Goal: Task Accomplishment & Management: Use online tool/utility

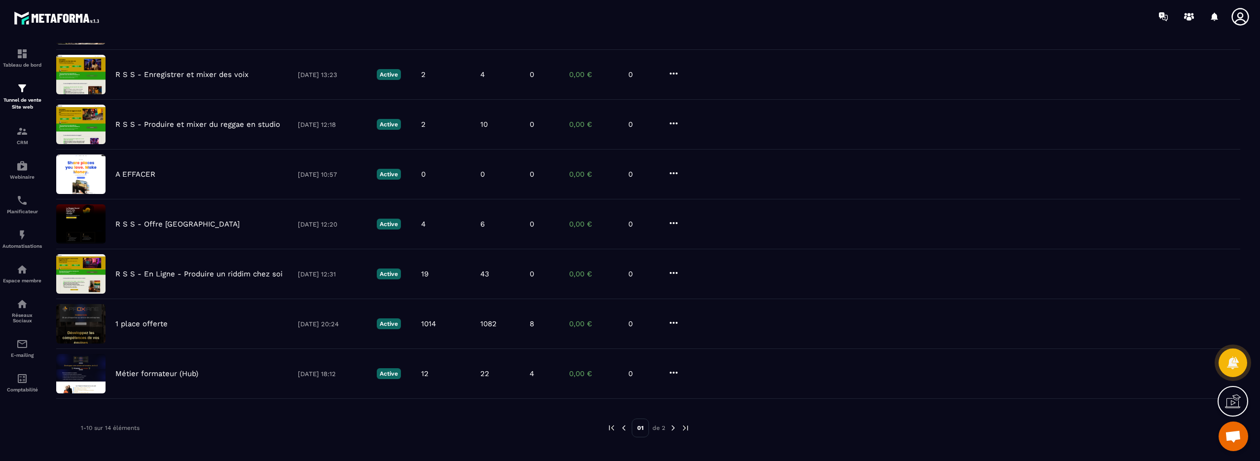
scroll to position [234, 0]
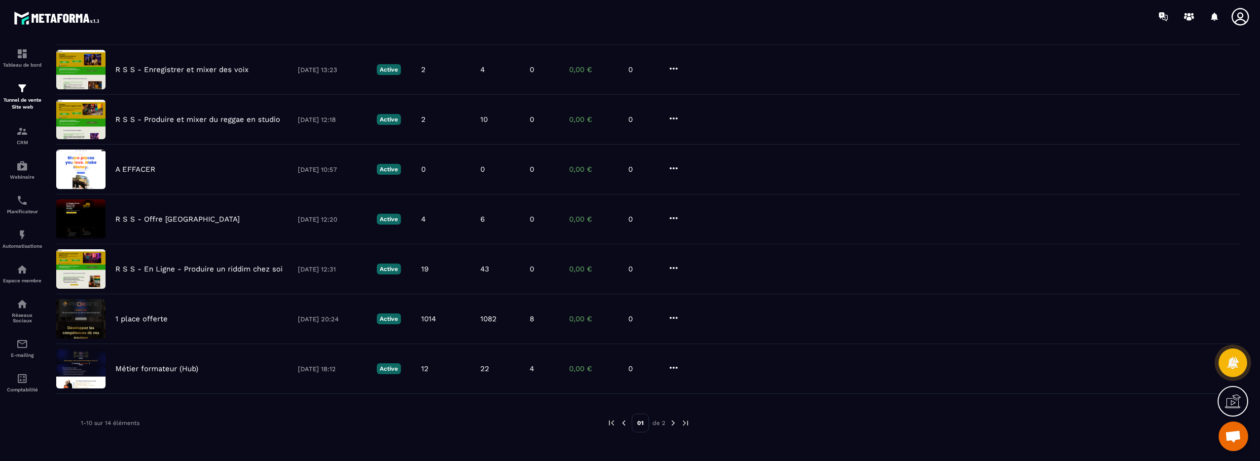
click at [673, 423] on img at bounding box center [673, 422] width 9 height 9
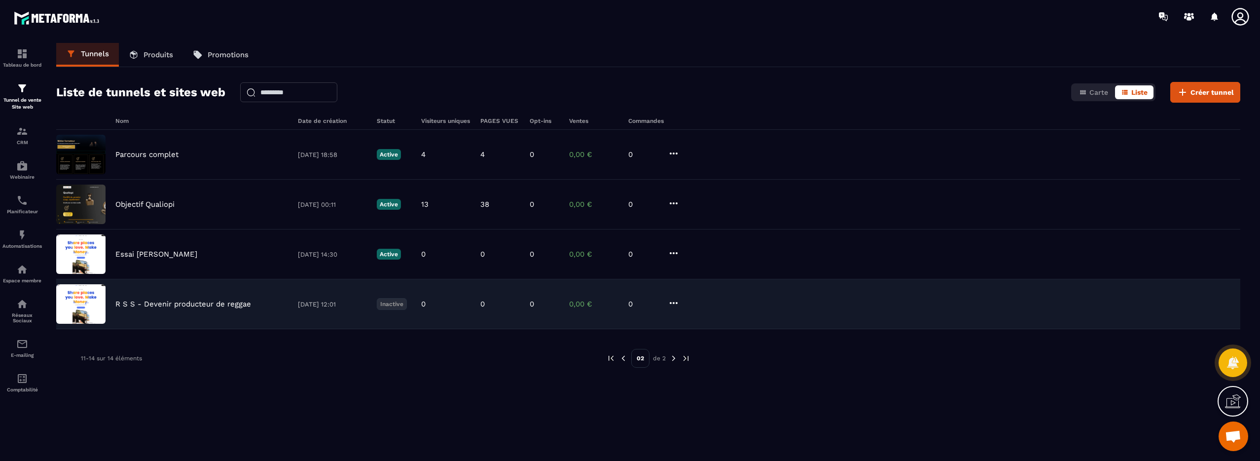
click at [226, 304] on p "R S S - Devenir producteur de reggae" at bounding box center [183, 303] width 136 height 9
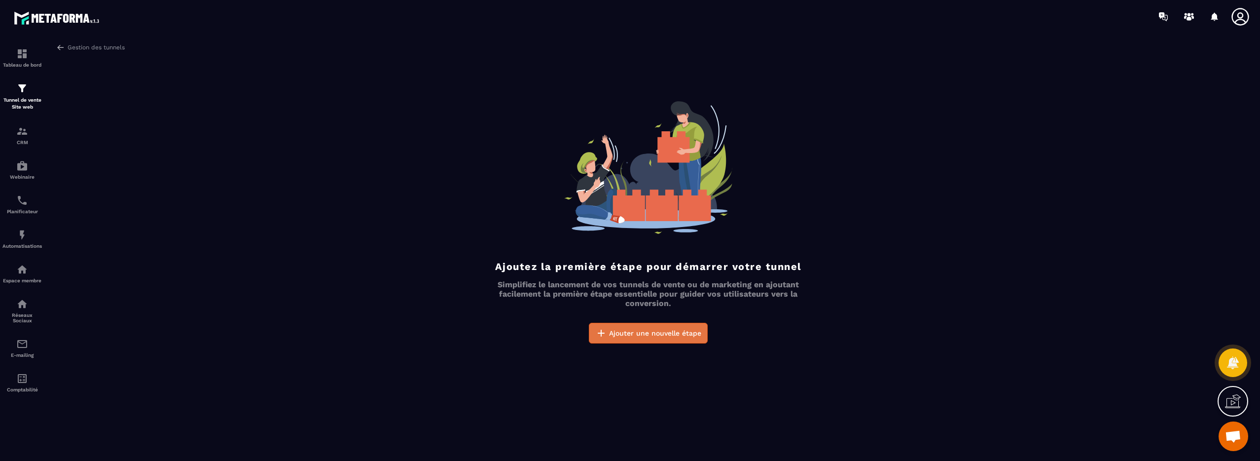
click at [628, 336] on span "Ajouter une nouvelle étape" at bounding box center [655, 333] width 92 height 10
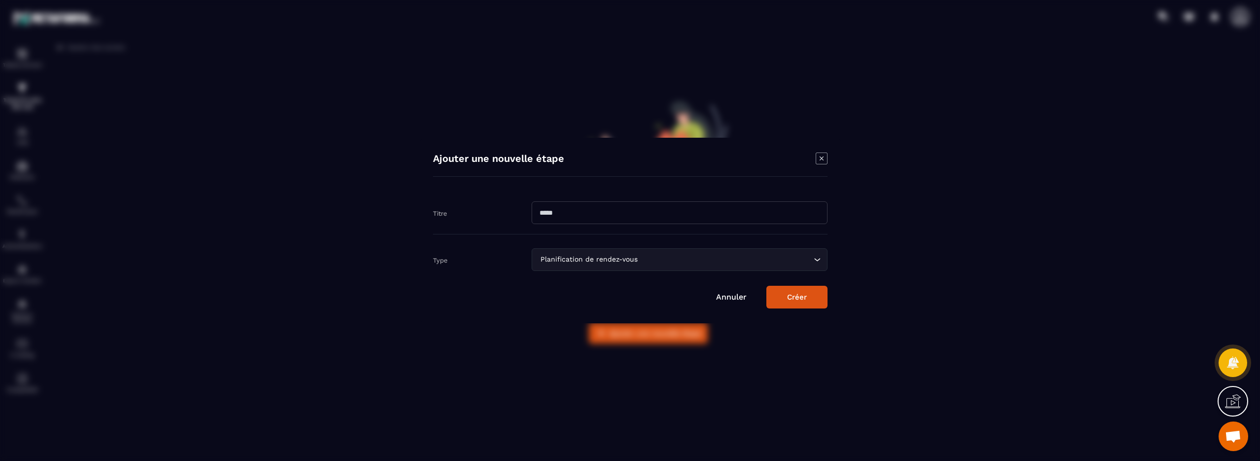
click at [630, 264] on div "Planification de rendez-vous" at bounding box center [674, 259] width 275 height 11
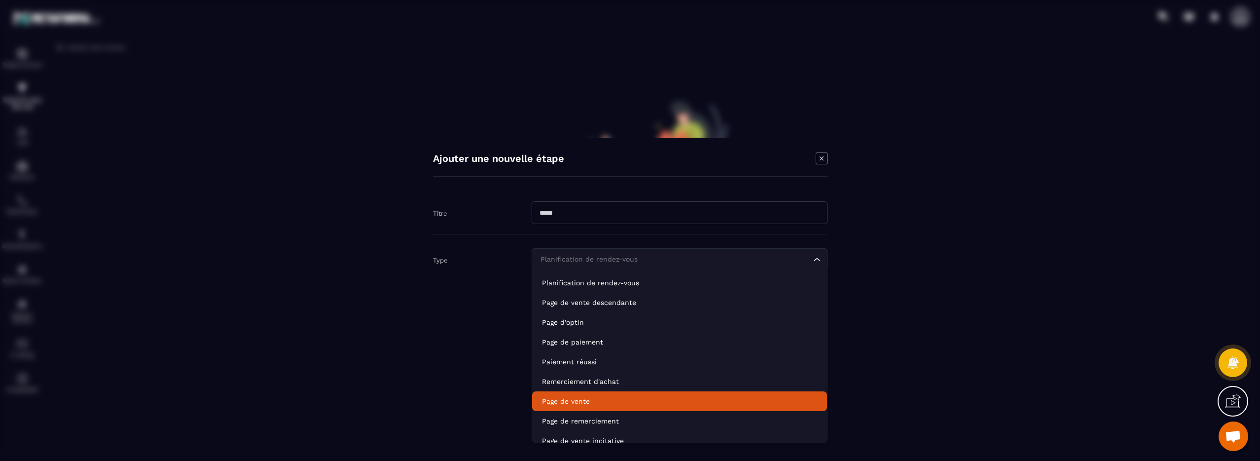
click at [601, 405] on p "Page de vente" at bounding box center [679, 401] width 275 height 10
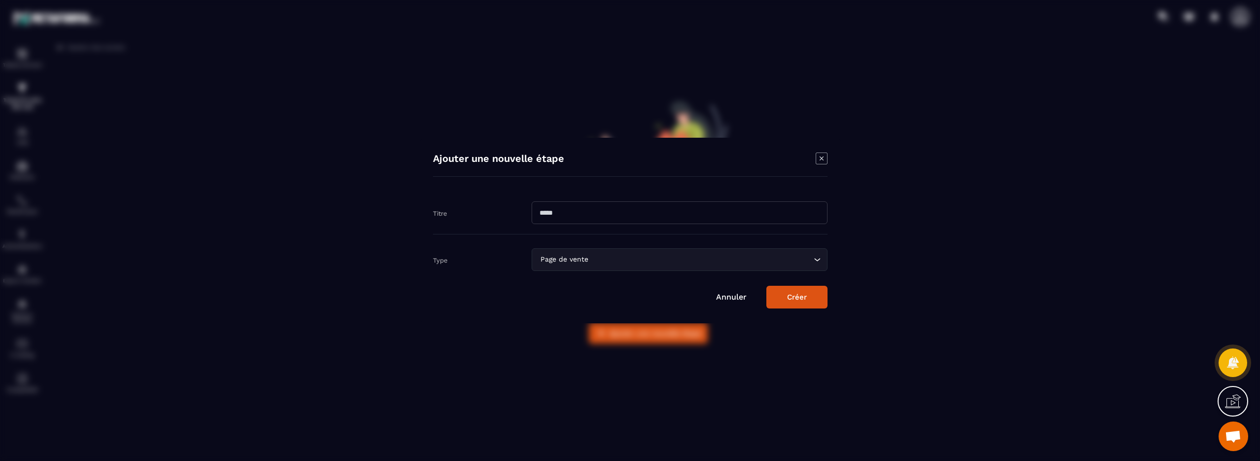
click at [571, 213] on input "Modal window" at bounding box center [680, 212] width 296 height 23
click at [777, 298] on button "Créer" at bounding box center [797, 297] width 61 height 23
click at [778, 298] on button "Modal window" at bounding box center [803, 297] width 50 height 22
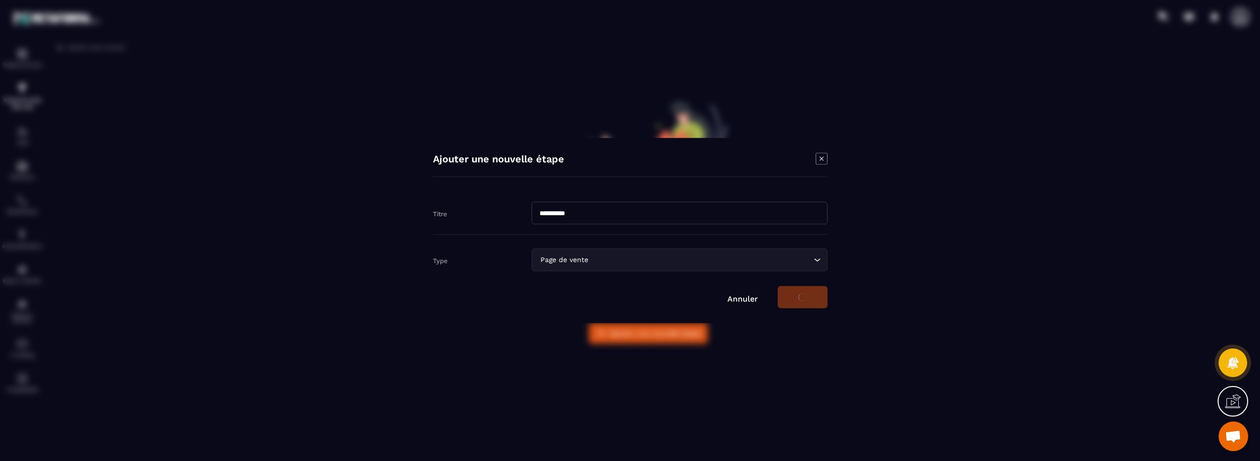
click at [778, 298] on button "Modal window" at bounding box center [803, 297] width 50 height 22
click at [613, 210] on input "**********" at bounding box center [680, 212] width 296 height 23
type input "**********"
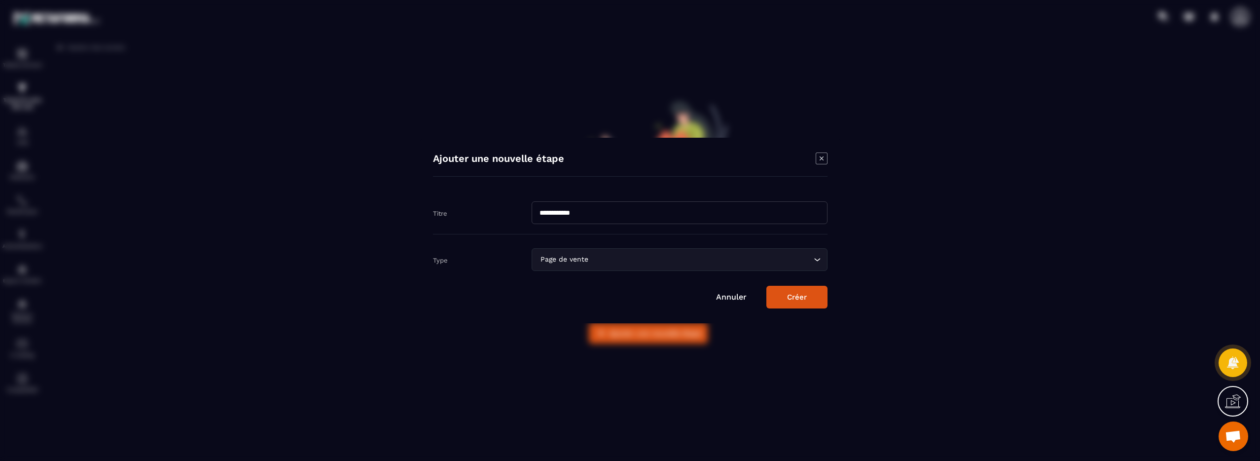
click at [800, 298] on button "Créer" at bounding box center [797, 297] width 61 height 23
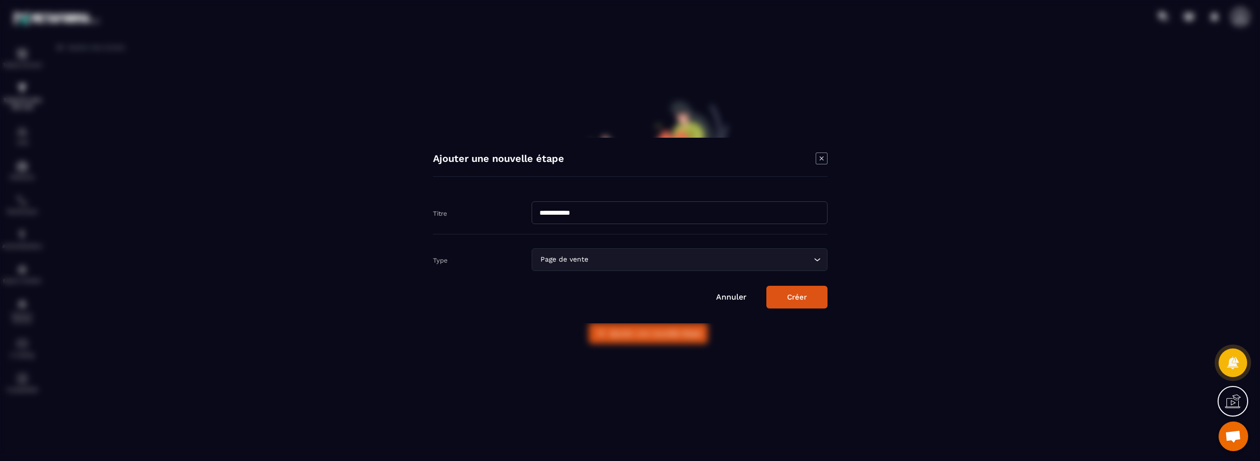
click at [800, 298] on button "Créer" at bounding box center [797, 297] width 61 height 23
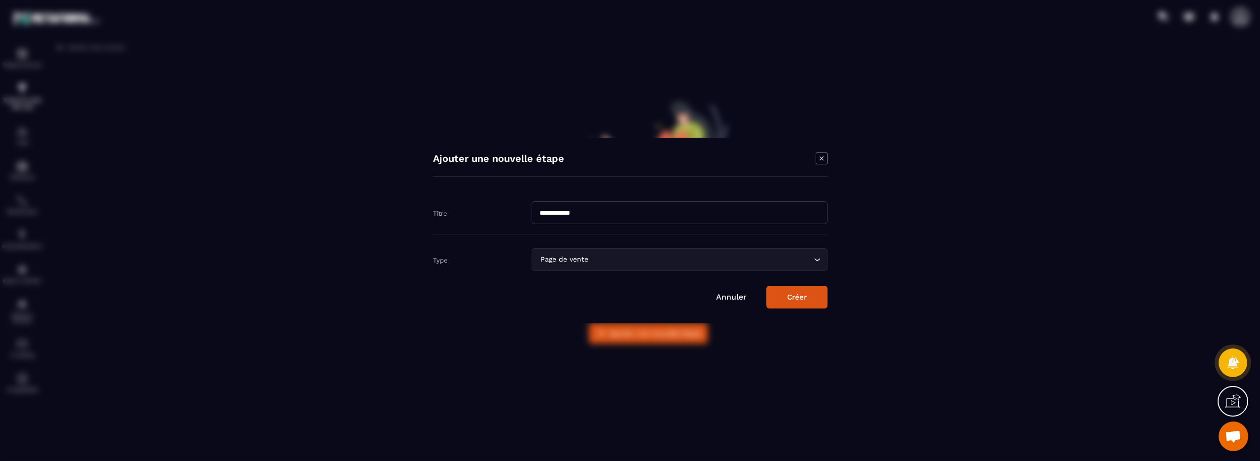
click at [800, 298] on button "Créer" at bounding box center [797, 297] width 61 height 23
click at [800, 298] on button "Modal window" at bounding box center [803, 297] width 50 height 22
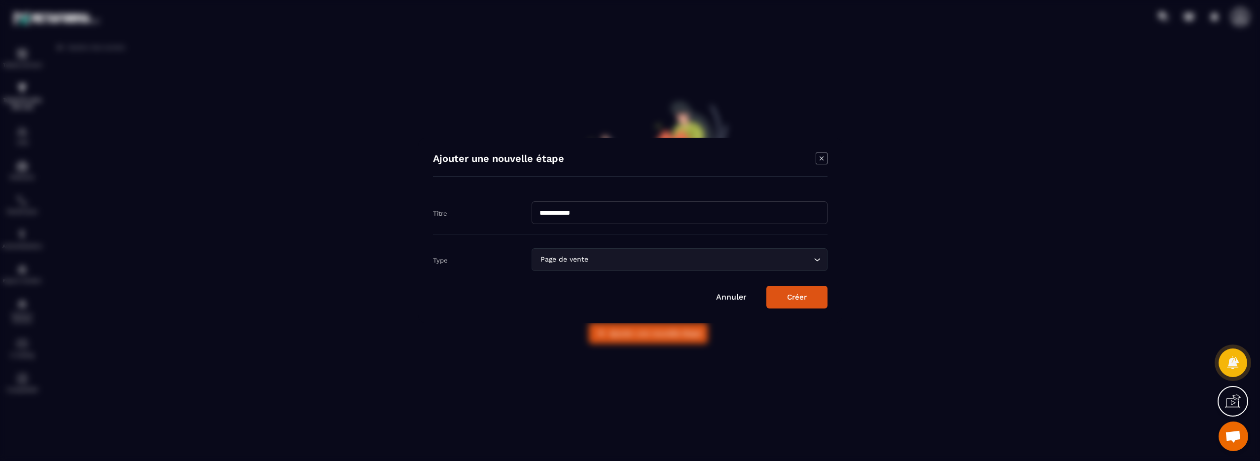
click at [800, 298] on button "Créer" at bounding box center [797, 297] width 61 height 23
click at [823, 159] on icon "Modal window" at bounding box center [822, 158] width 12 height 12
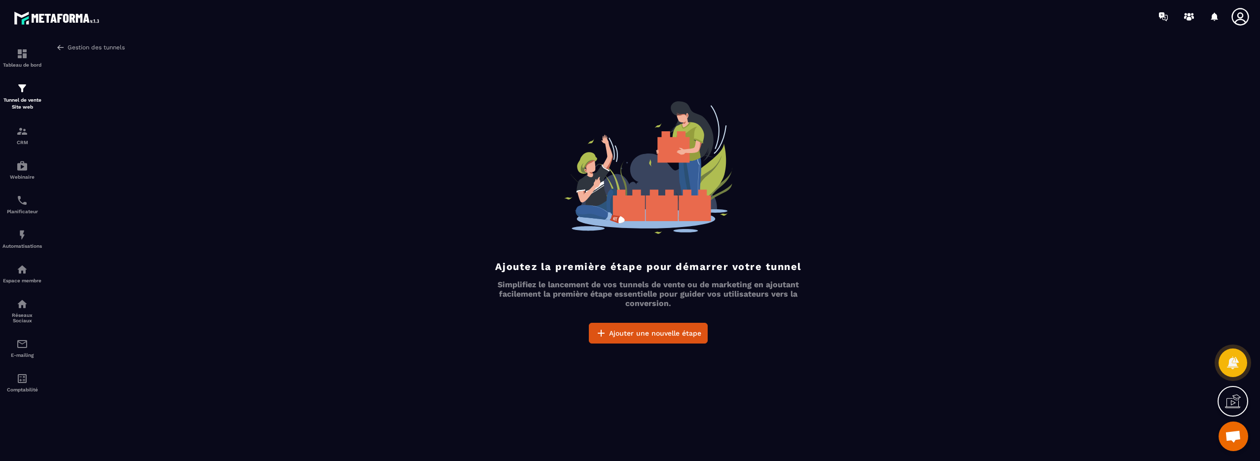
click at [61, 46] on img at bounding box center [60, 47] width 9 height 9
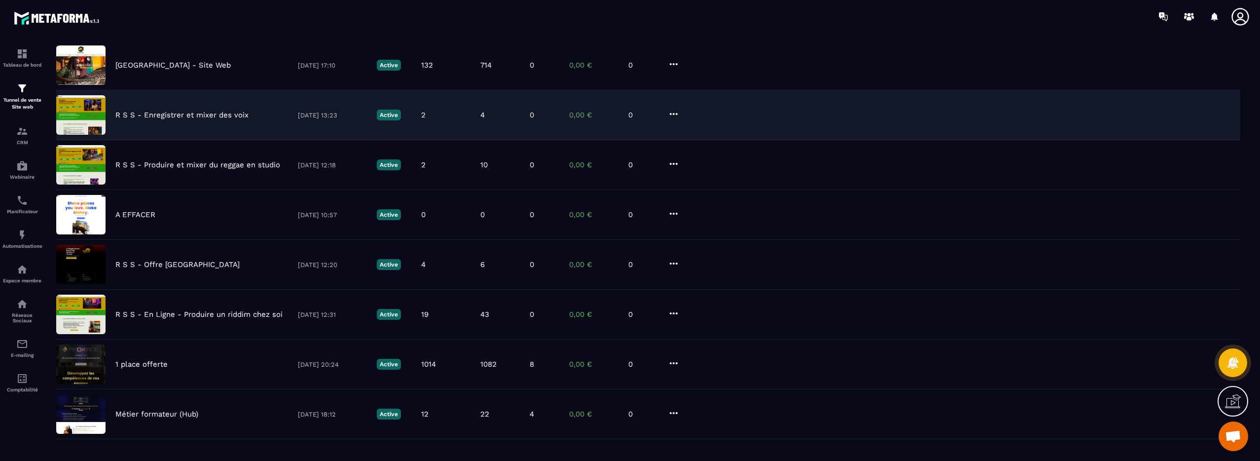
scroll to position [234, 0]
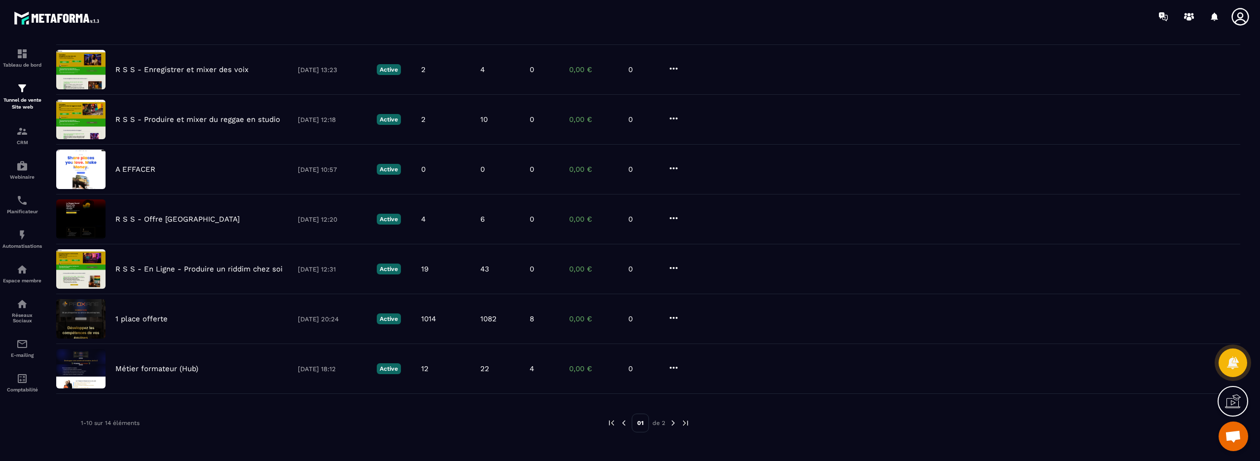
click at [672, 422] on img at bounding box center [673, 422] width 9 height 9
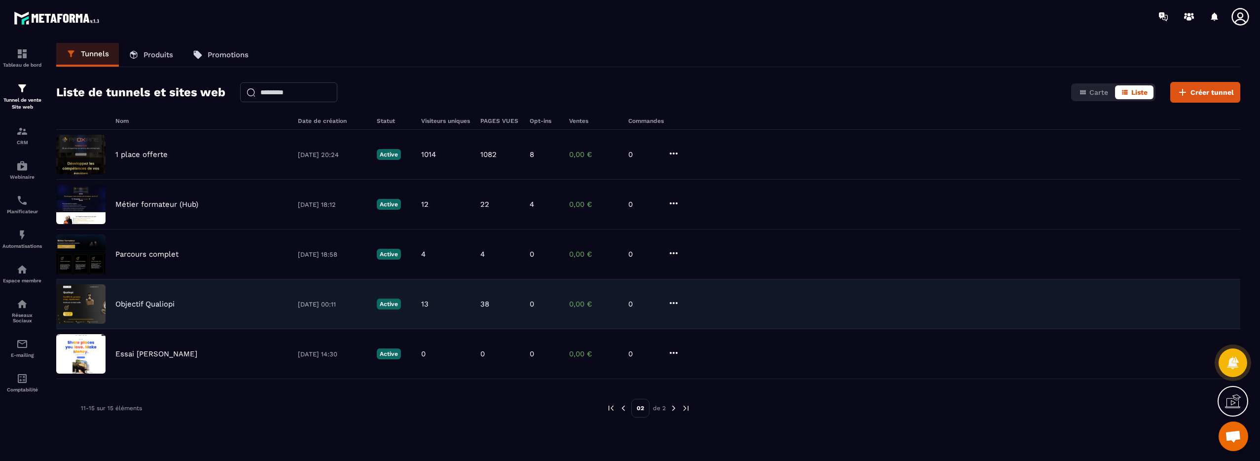
scroll to position [33, 0]
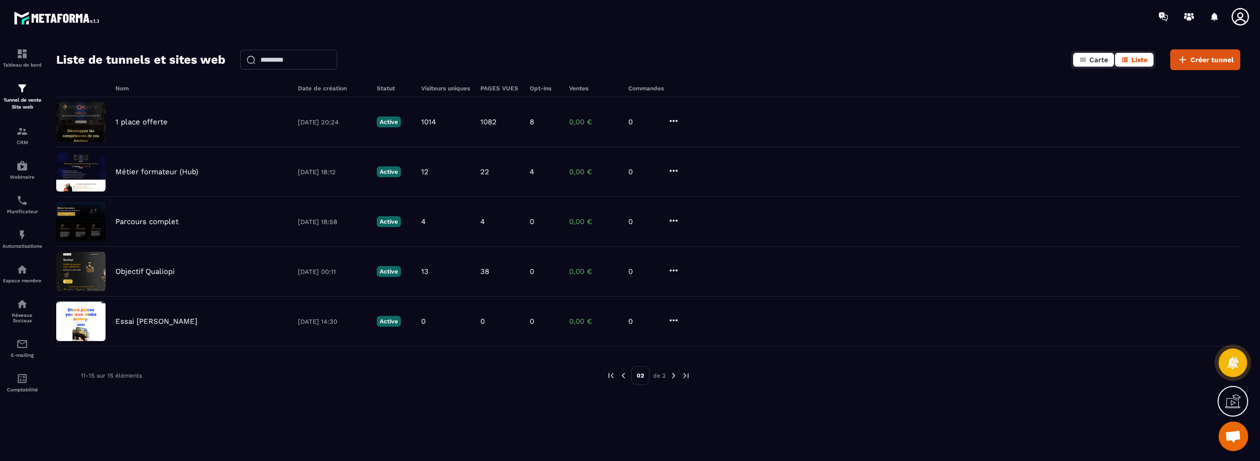
click at [1101, 56] on span "Carte" at bounding box center [1099, 60] width 19 height 8
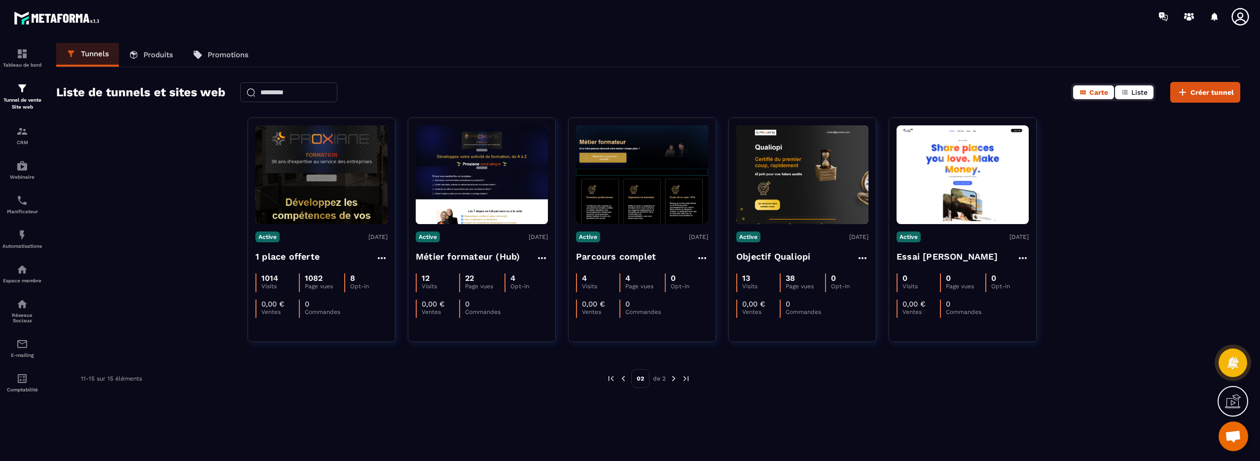
click at [1134, 93] on span "Liste" at bounding box center [1140, 92] width 16 height 8
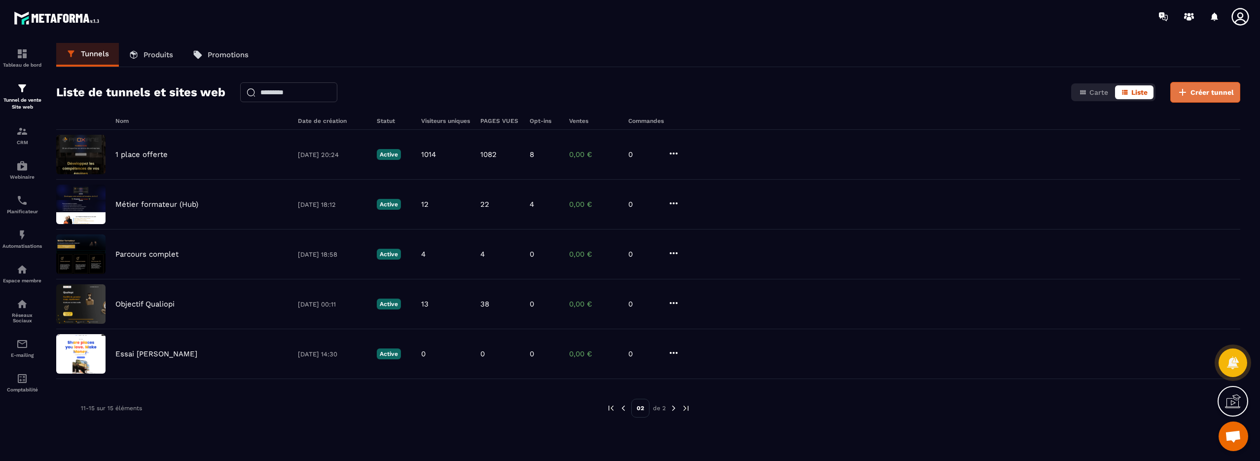
click at [1212, 93] on span "Créer tunnel" at bounding box center [1212, 92] width 43 height 10
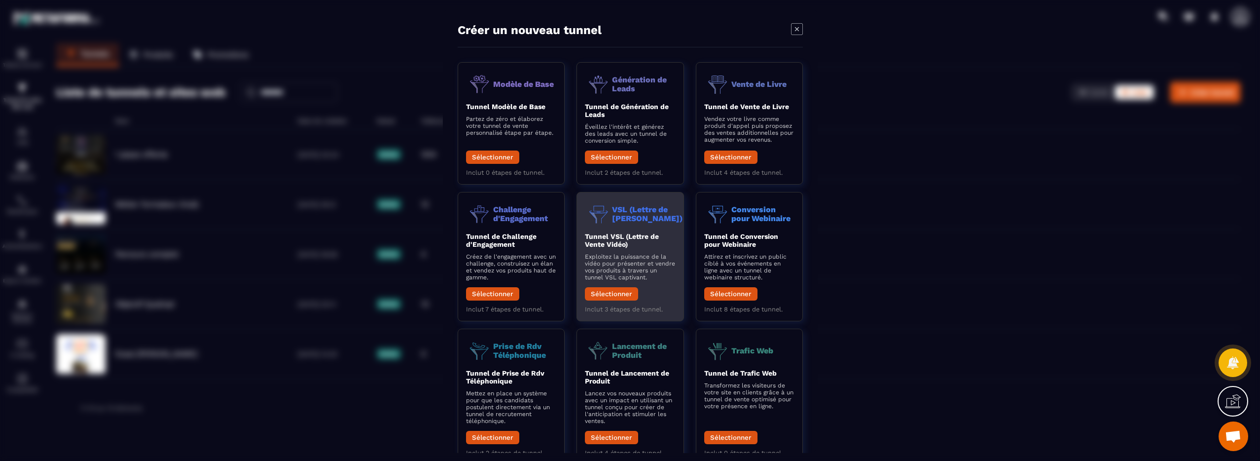
scroll to position [33, 0]
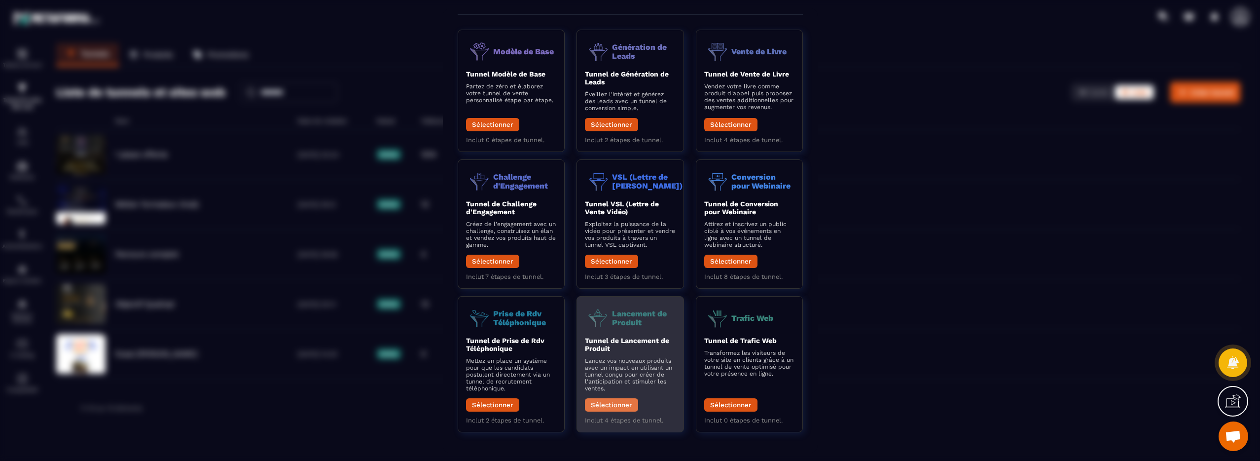
click at [624, 404] on button "Sélectionner" at bounding box center [611, 404] width 53 height 13
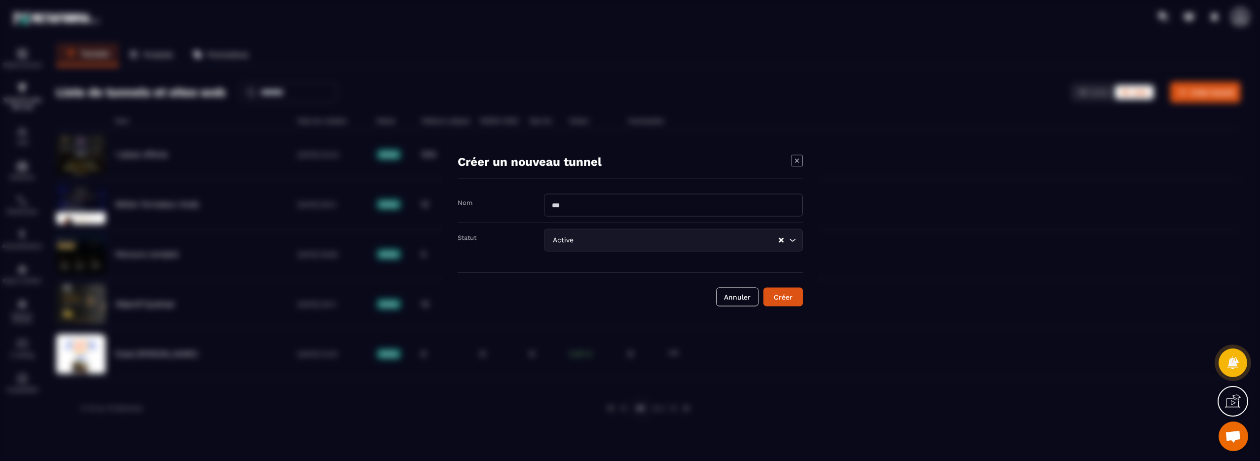
click at [584, 204] on input "Modal window" at bounding box center [673, 205] width 259 height 23
type input "**********"
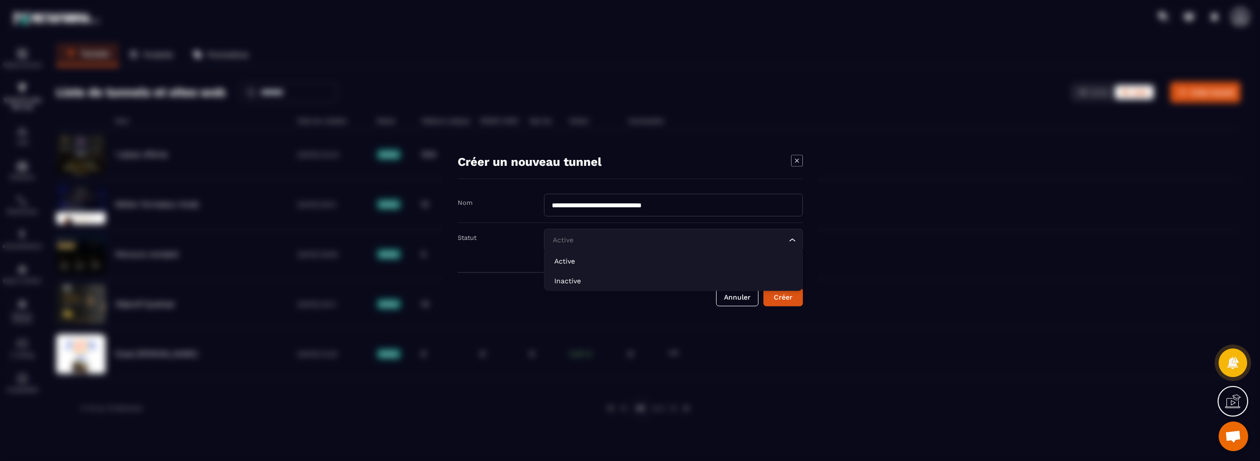
click at [598, 246] on div "Active Loading..." at bounding box center [673, 240] width 259 height 23
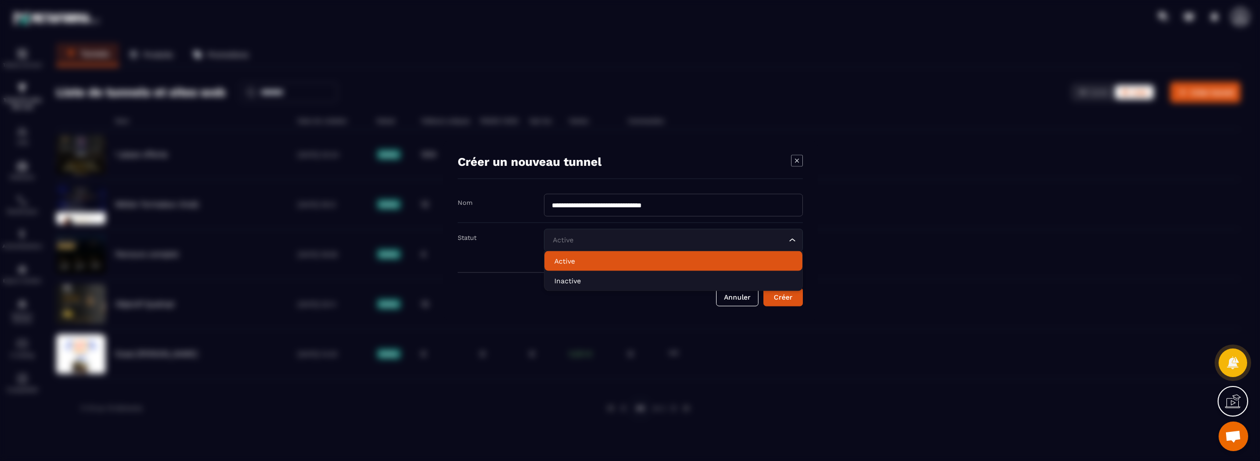
click at [576, 262] on p "Active" at bounding box center [674, 261] width 238 height 10
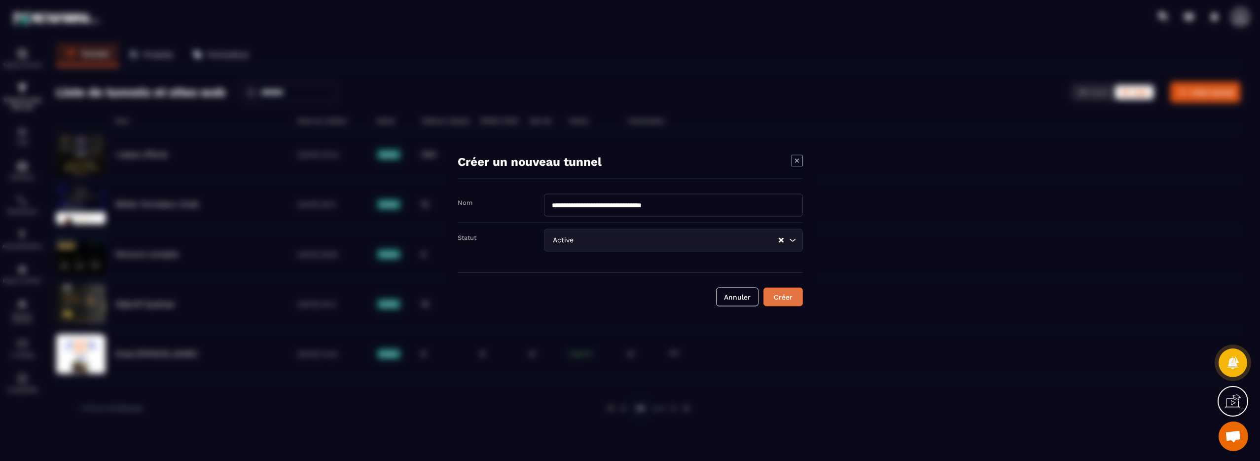
click at [790, 300] on div "Créer" at bounding box center [783, 297] width 27 height 10
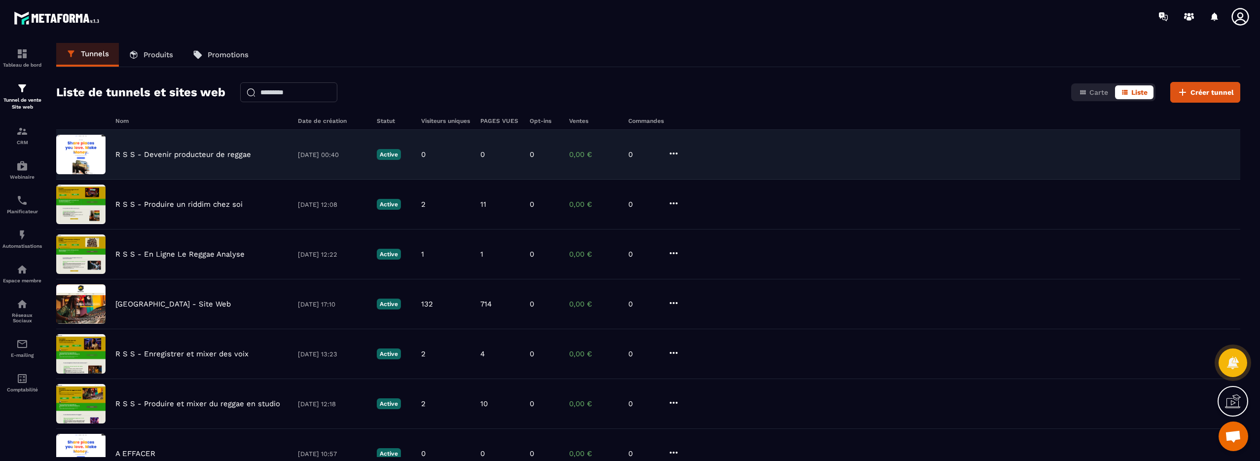
click at [195, 155] on p "R S S - Devenir producteur de reggae" at bounding box center [183, 154] width 136 height 9
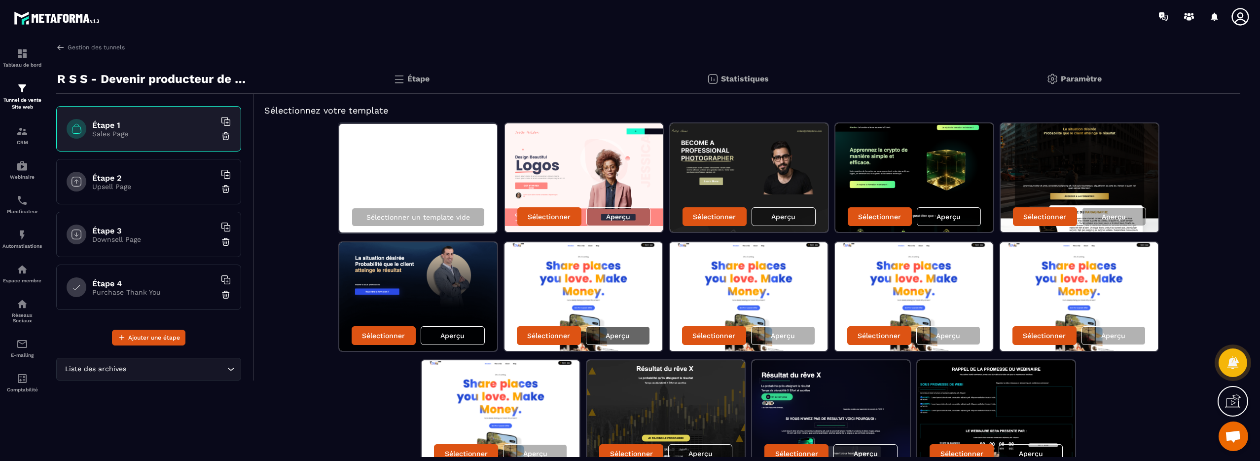
scroll to position [52, 0]
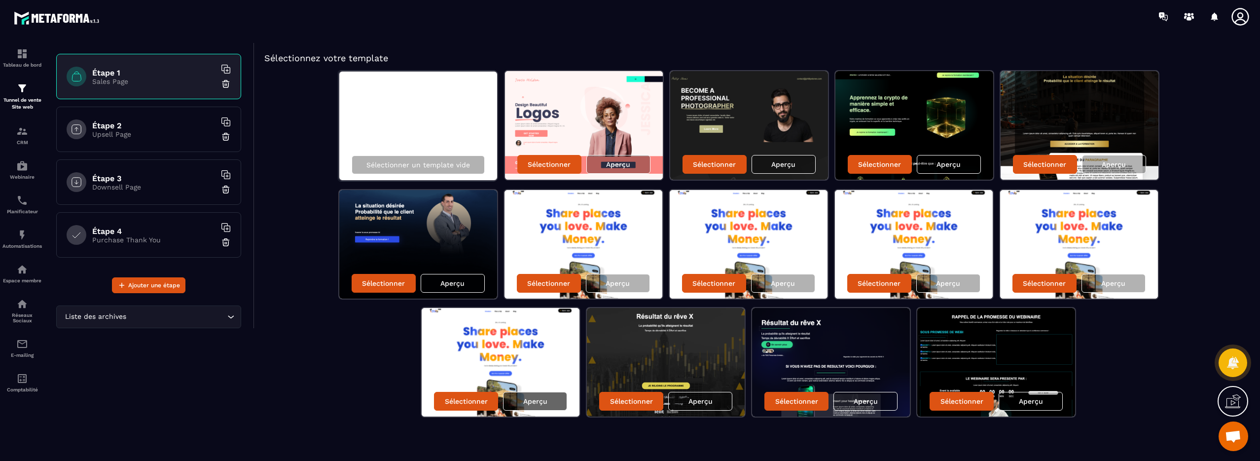
click at [545, 406] on div "Aperçu" at bounding box center [535, 401] width 64 height 19
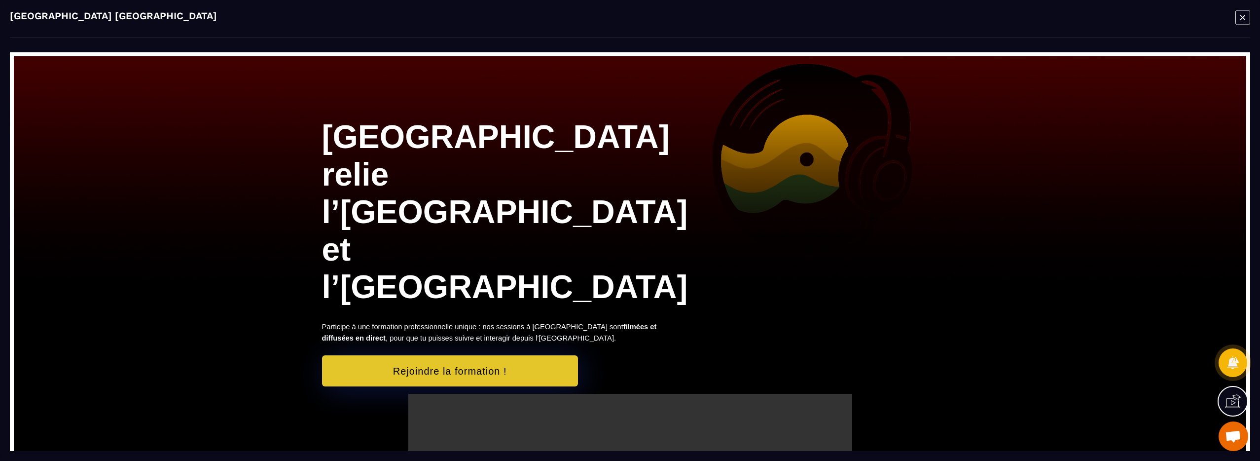
scroll to position [0, 0]
click at [1242, 18] on icon "Modal window" at bounding box center [1243, 17] width 15 height 15
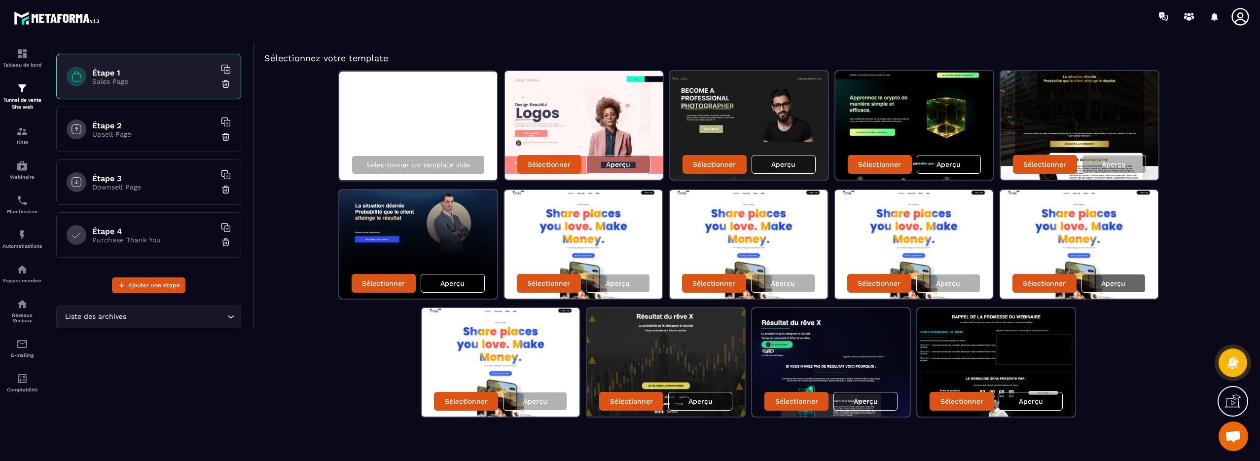
click at [1120, 286] on p "Aperçu" at bounding box center [1114, 283] width 24 height 8
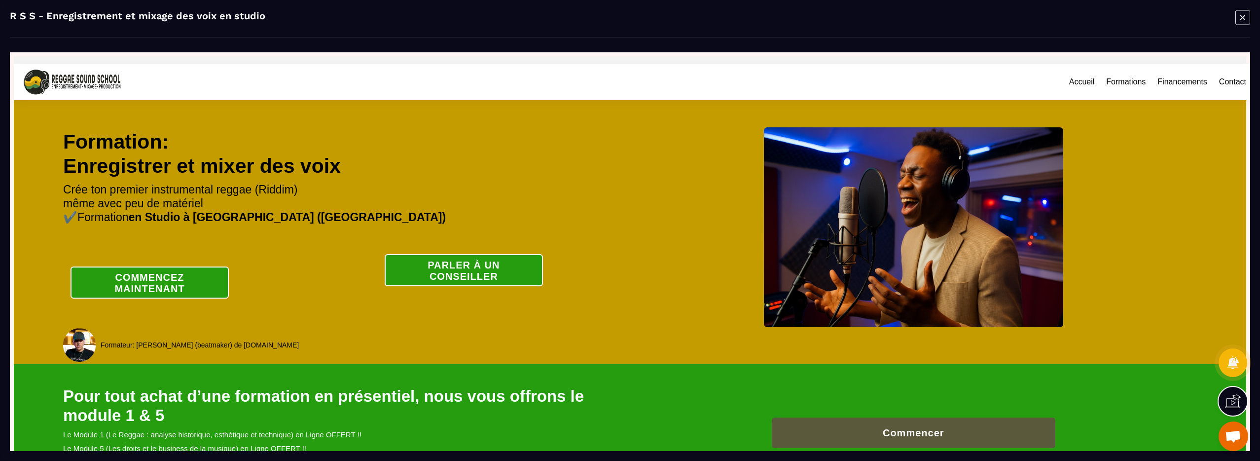
click at [1245, 20] on icon "Modal window" at bounding box center [1243, 17] width 15 height 15
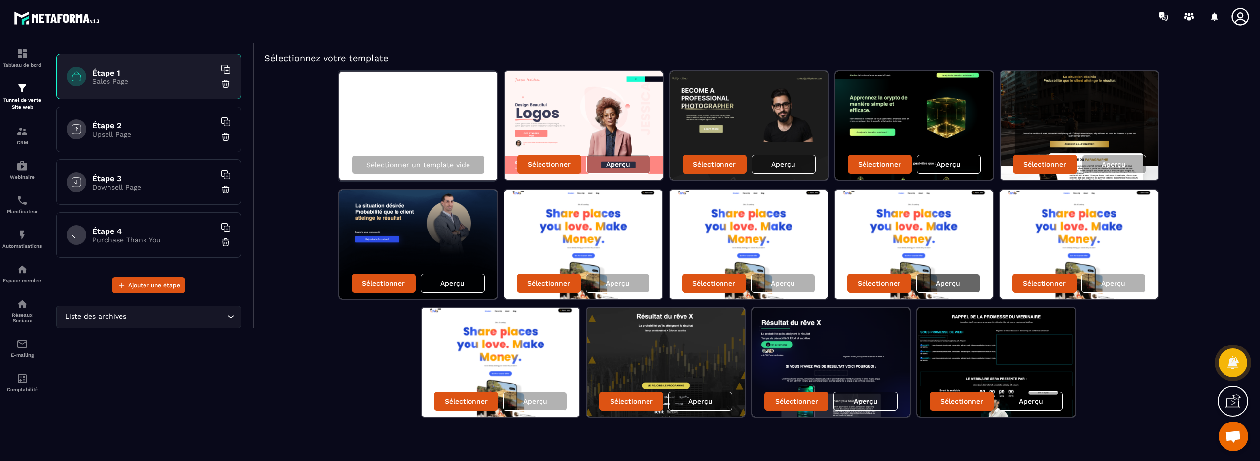
click at [944, 288] on div "Aperçu" at bounding box center [949, 283] width 64 height 19
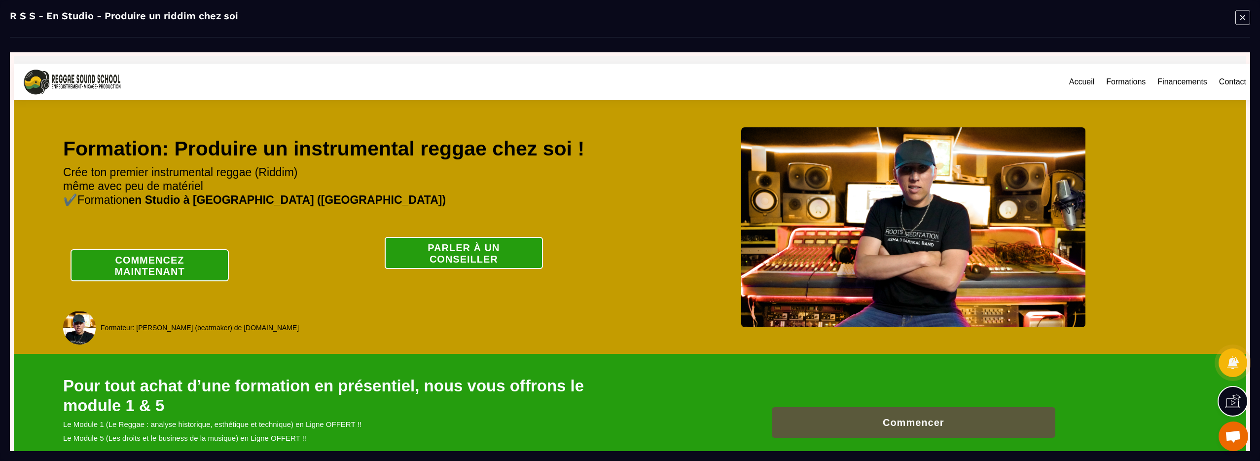
click at [1242, 17] on icon "Modal window" at bounding box center [1243, 17] width 5 height 5
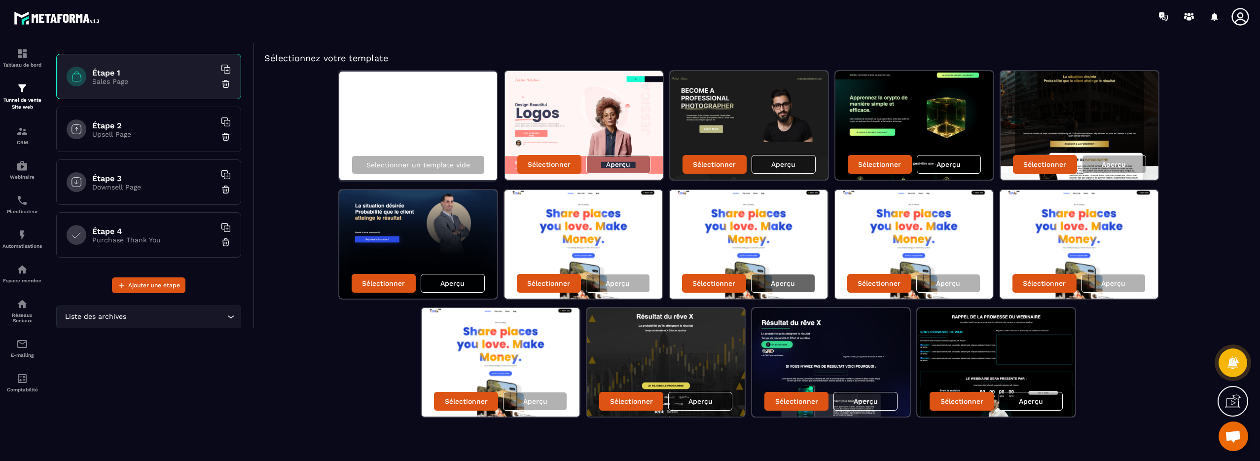
click at [797, 278] on div "Aperçu" at bounding box center [783, 283] width 64 height 19
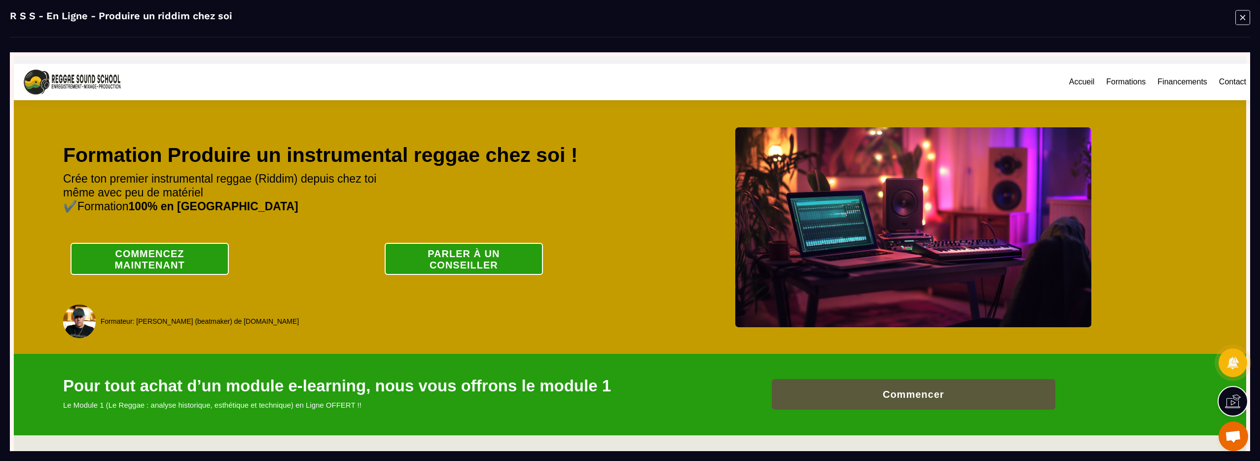
click at [1241, 16] on icon "Modal window" at bounding box center [1243, 17] width 15 height 15
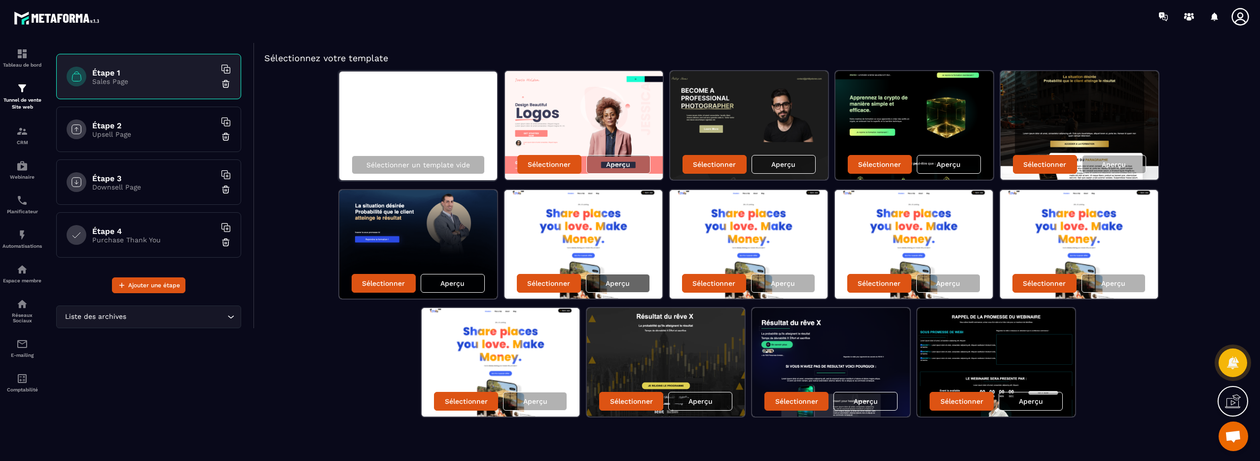
click at [632, 283] on div "Aperçu" at bounding box center [618, 283] width 64 height 19
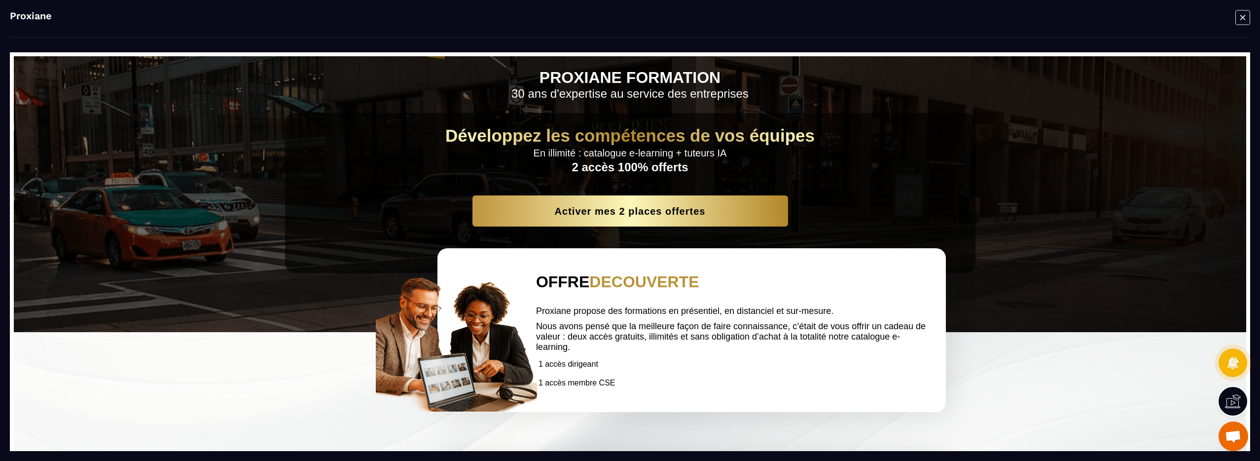
click at [1247, 17] on icon "Modal window" at bounding box center [1243, 17] width 15 height 15
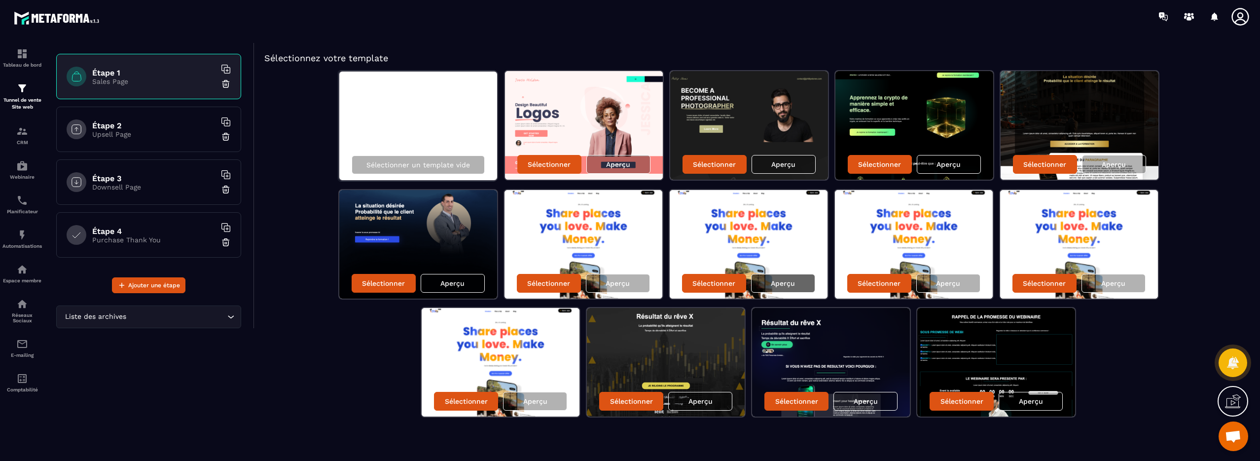
click at [792, 287] on div "Aperçu" at bounding box center [783, 283] width 64 height 19
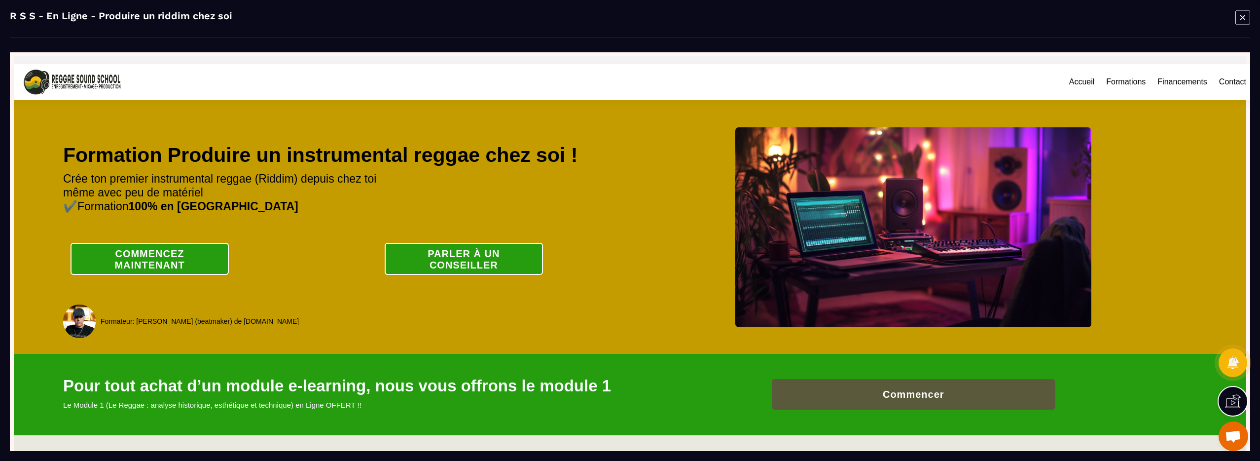
click at [1246, 18] on icon "Modal window" at bounding box center [1243, 17] width 15 height 15
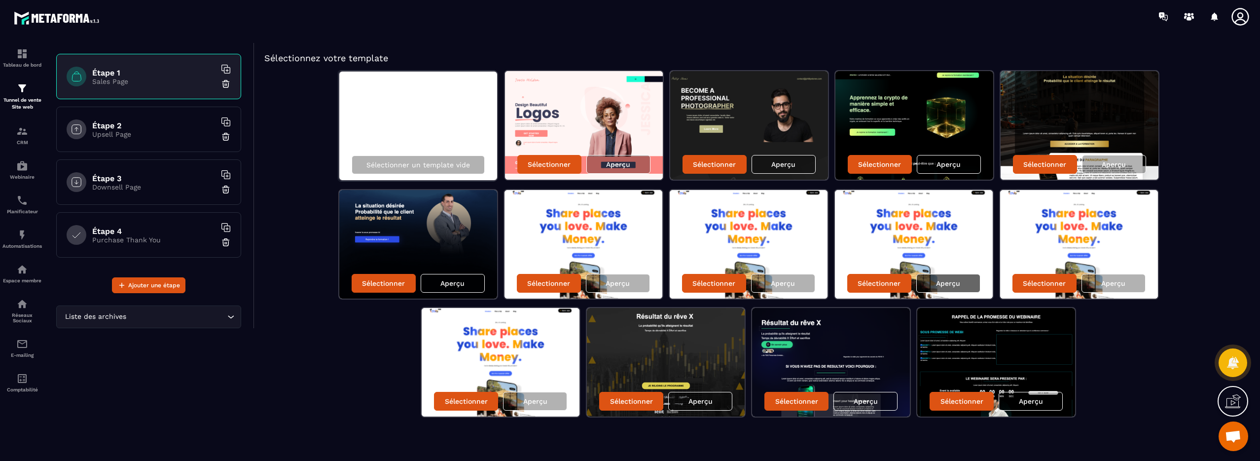
click at [962, 277] on div "Aperçu" at bounding box center [949, 283] width 64 height 19
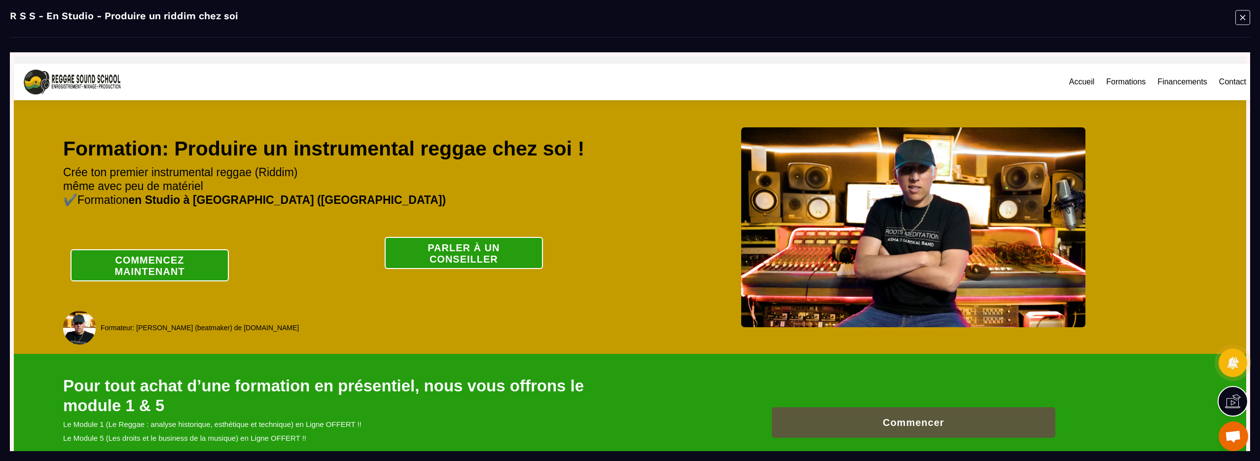
click at [1245, 17] on icon "Modal window" at bounding box center [1243, 17] width 15 height 15
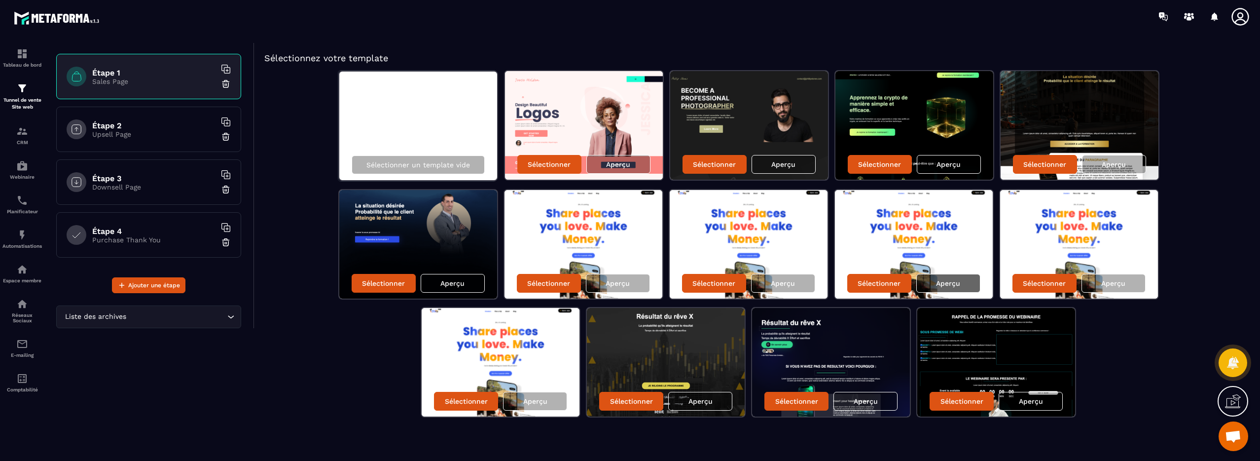
click at [955, 285] on p "Aperçu" at bounding box center [948, 283] width 24 height 8
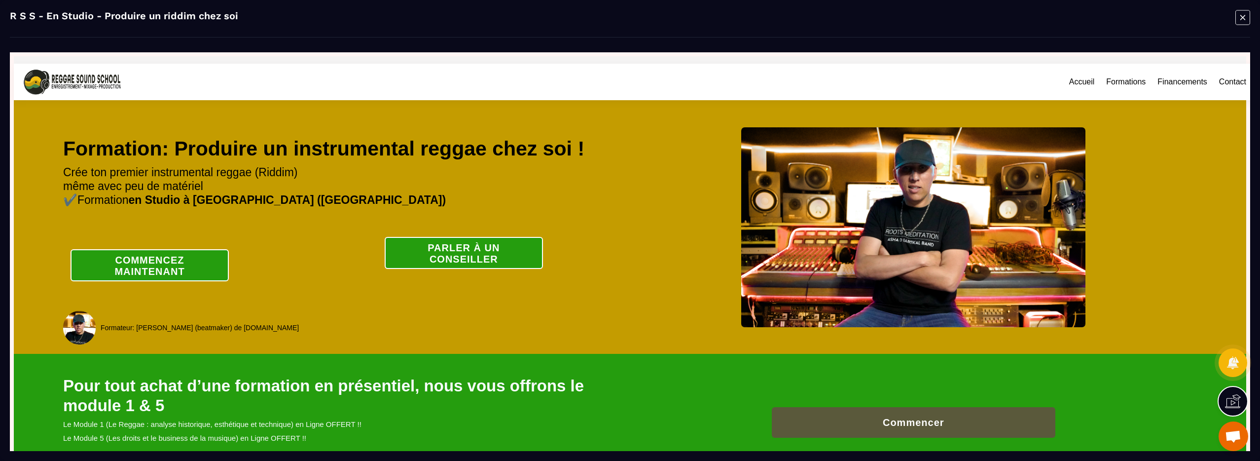
click at [1244, 19] on icon "Modal window" at bounding box center [1243, 17] width 15 height 15
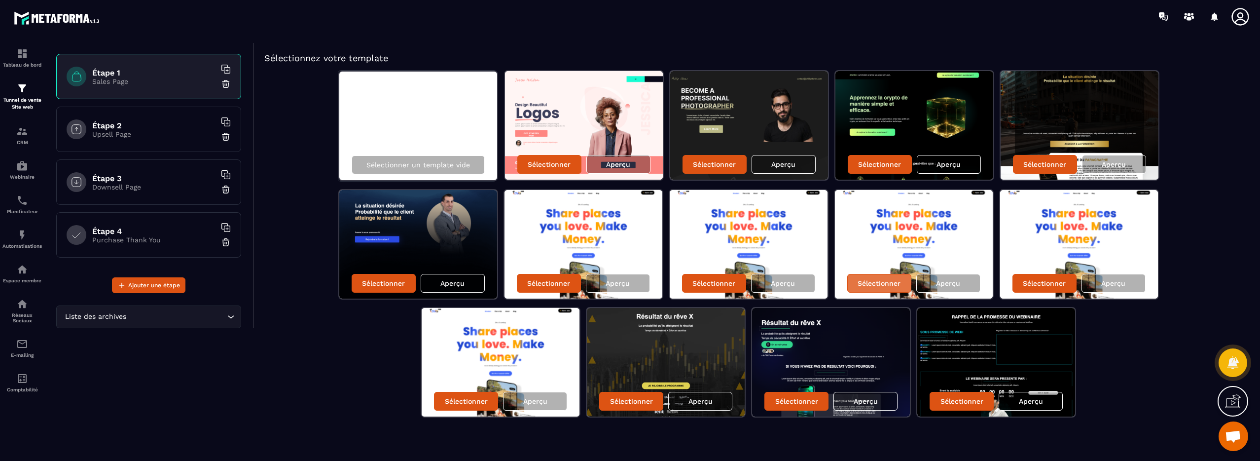
click at [876, 282] on p "Sélectionner" at bounding box center [879, 283] width 43 height 8
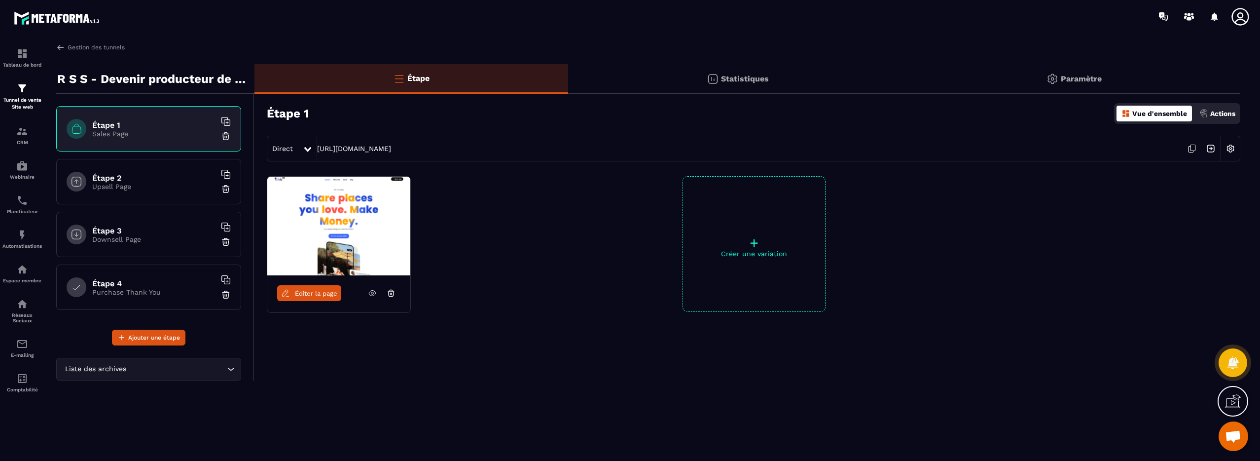
click at [1071, 75] on p "Paramètre" at bounding box center [1081, 78] width 41 height 9
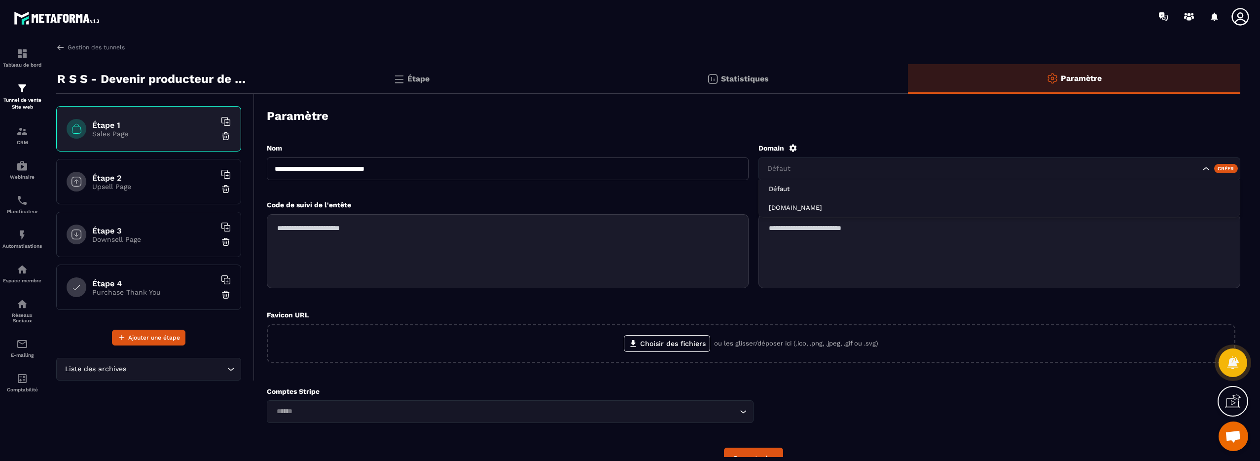
click at [1043, 169] on input "Search for option" at bounding box center [983, 168] width 436 height 11
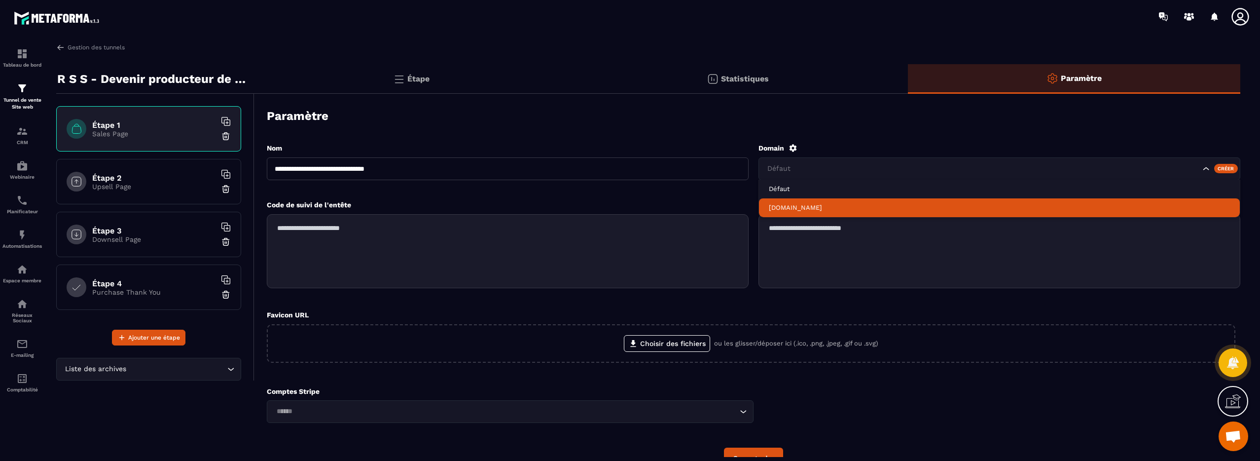
click at [986, 208] on p "[DOMAIN_NAME]" at bounding box center [999, 207] width 461 height 9
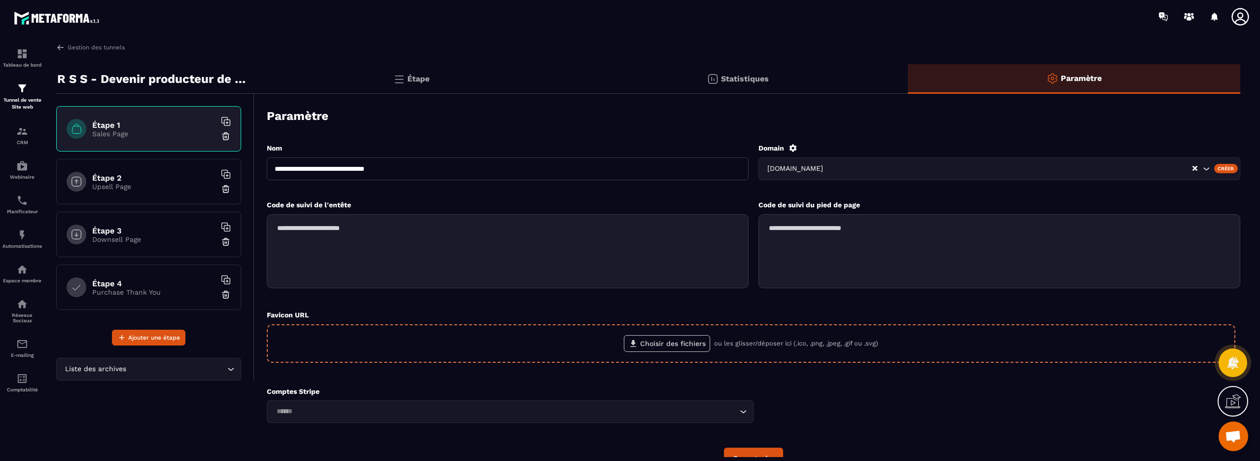
click at [657, 349] on label "Choisir des fichiers" at bounding box center [667, 343] width 86 height 17
click at [0, 0] on input "Choisir des fichiers" at bounding box center [0, 0] width 0 height 0
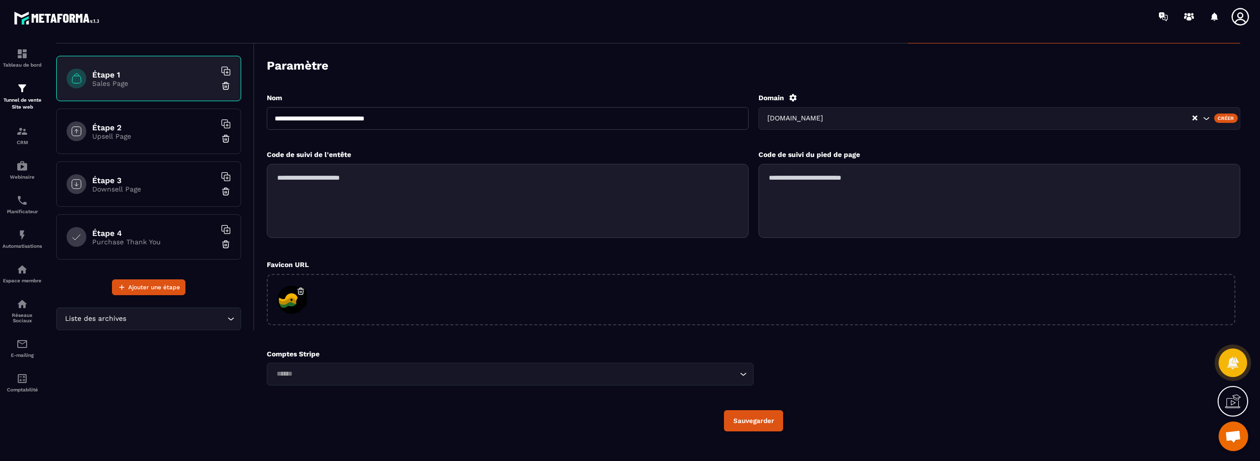
scroll to position [64, 0]
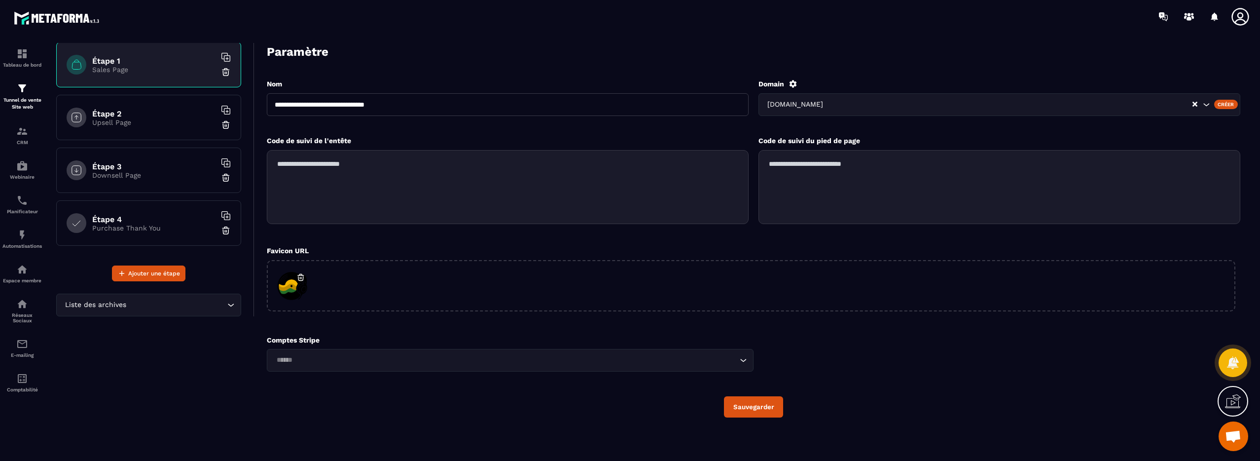
click at [745, 407] on button "Sauvegarder" at bounding box center [753, 406] width 59 height 21
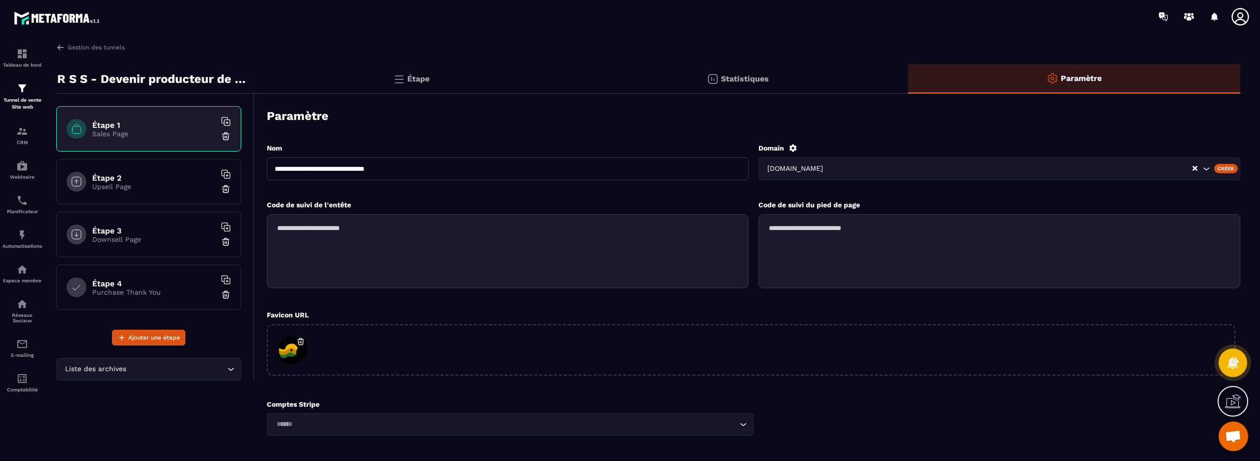
click at [420, 80] on p "Étape" at bounding box center [418, 78] width 22 height 9
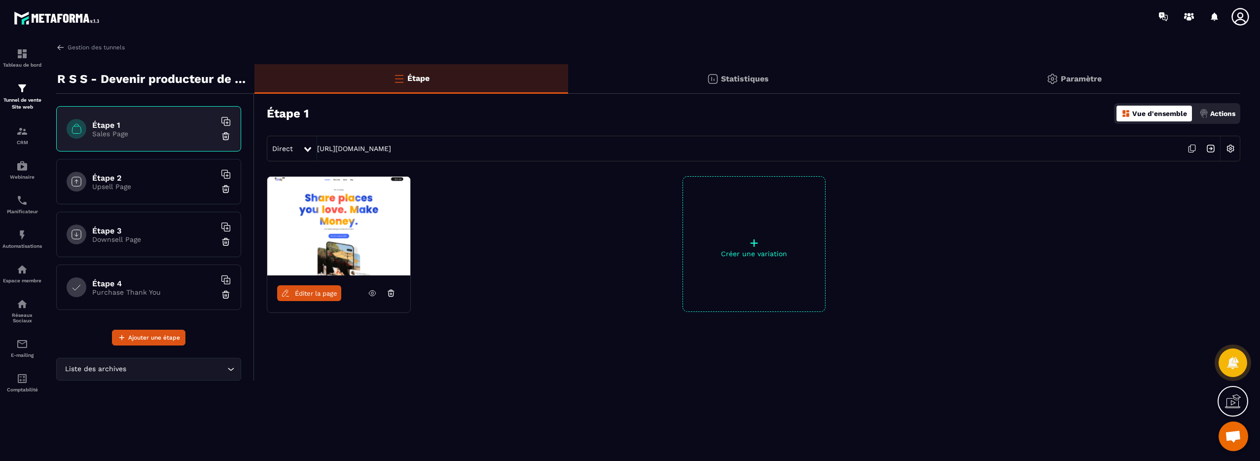
click at [322, 293] on span "Éditer la page" at bounding box center [316, 293] width 42 height 7
